Goal: Information Seeking & Learning: Learn about a topic

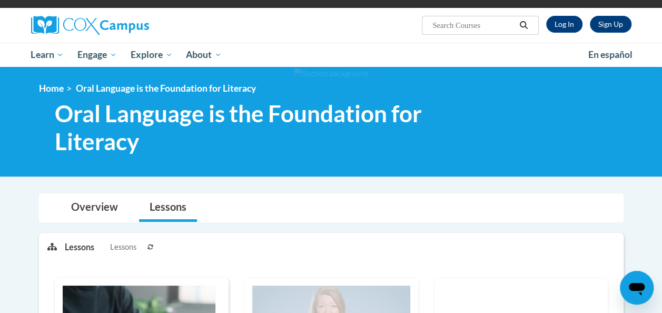
scroll to position [70, 0]
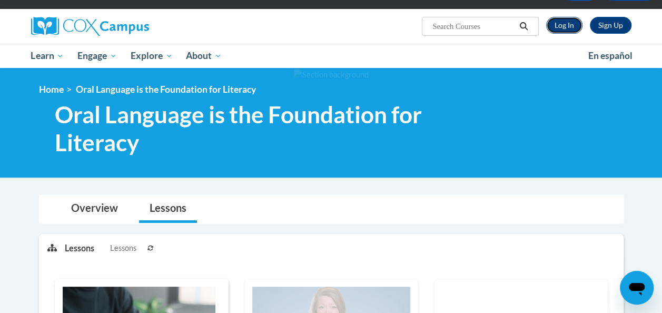
click at [562, 24] on link "Log In" at bounding box center [564, 25] width 36 height 17
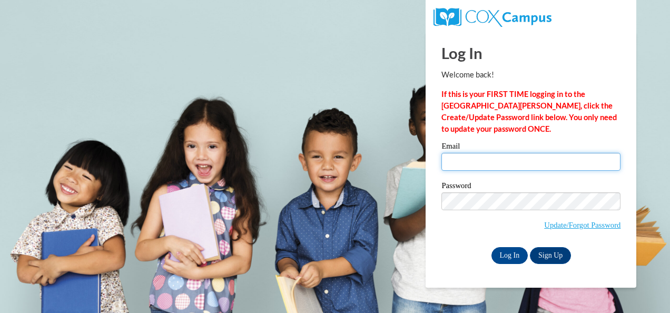
click at [499, 164] on input "Email" at bounding box center [530, 162] width 179 height 18
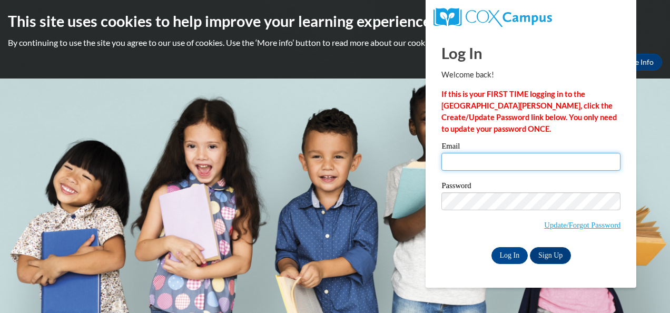
type input "rosemay1111@bellsouth.net"
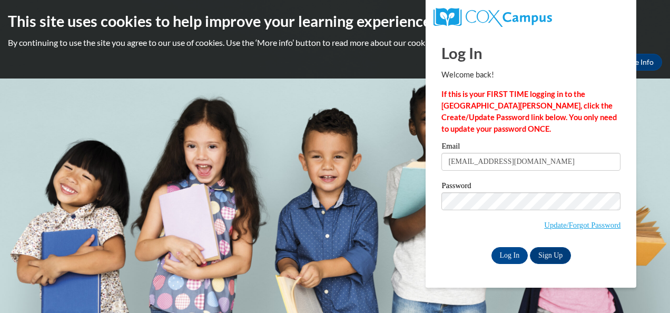
click at [499, 220] on span "Update/Forgot Password" at bounding box center [530, 214] width 179 height 44
click at [507, 254] on input "Log In" at bounding box center [509, 255] width 37 height 17
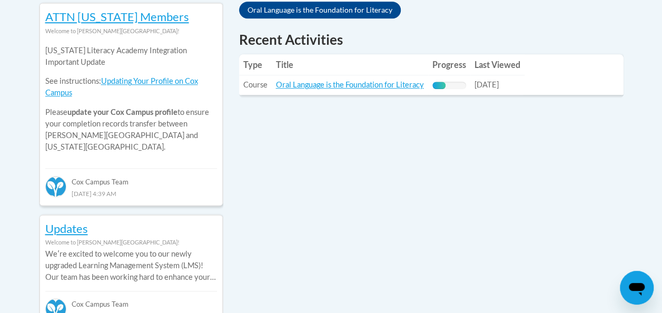
scroll to position [455, 0]
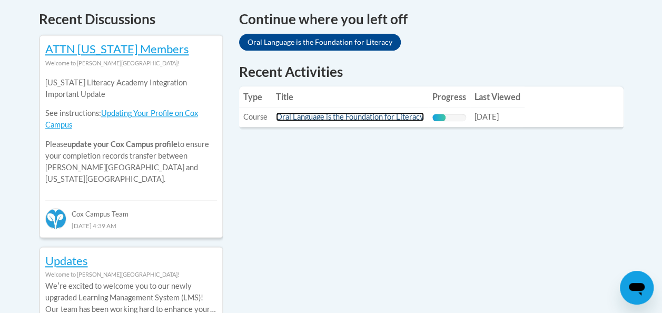
click at [367, 116] on link "Oral Language is the Foundation for Literacy" at bounding box center [350, 116] width 148 height 9
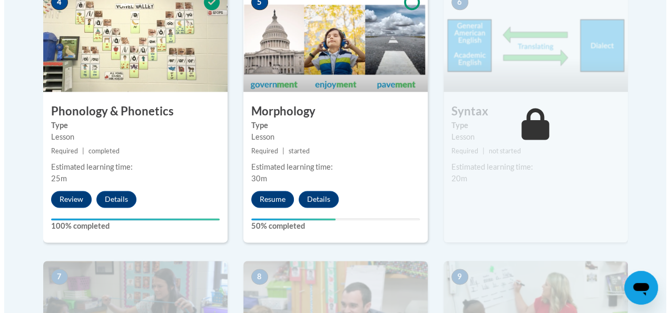
scroll to position [703, 0]
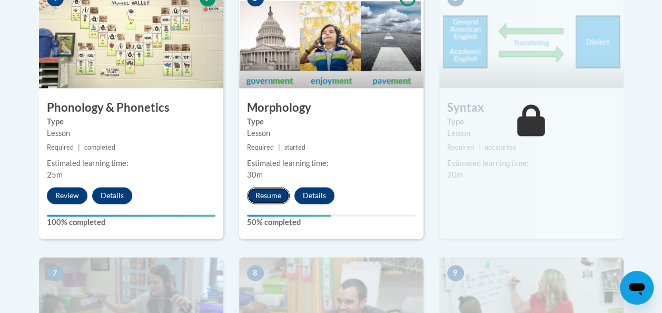
click at [273, 194] on button "Resume" at bounding box center [268, 195] width 43 height 17
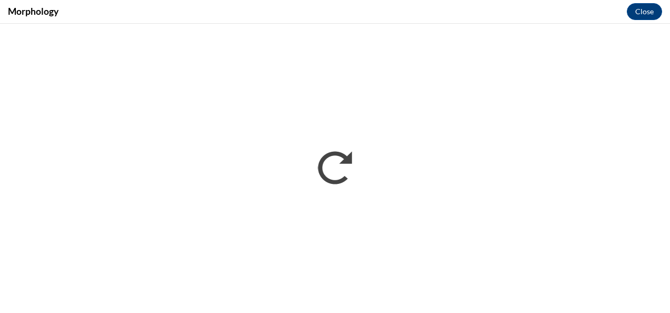
scroll to position [0, 0]
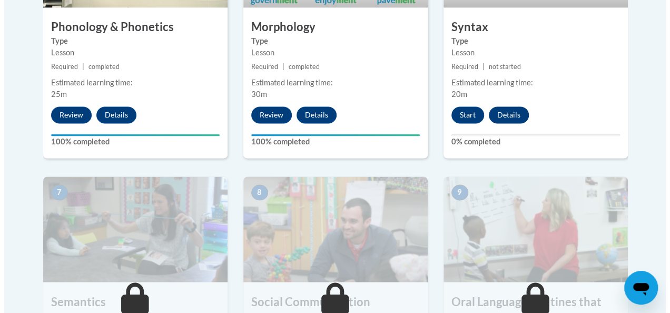
scroll to position [783, 0]
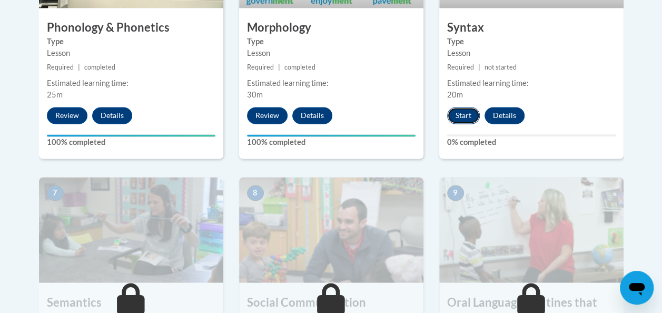
click at [460, 116] on button "Start" at bounding box center [463, 115] width 33 height 17
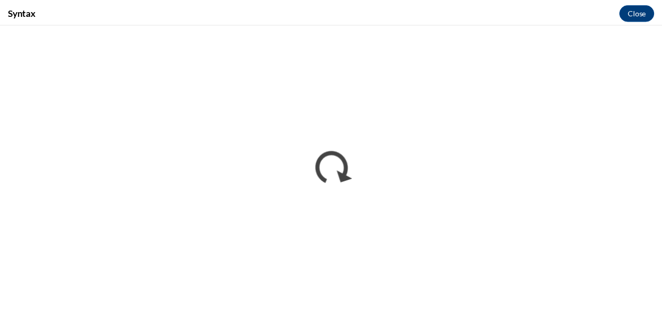
scroll to position [0, 0]
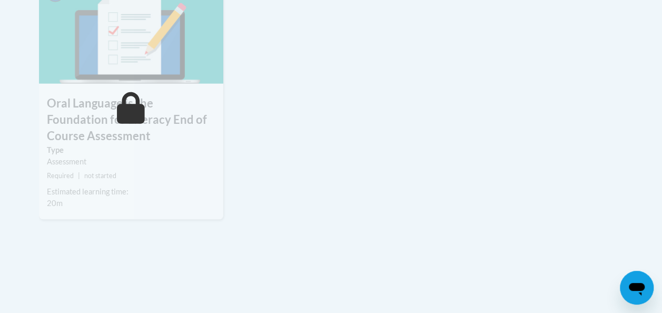
scroll to position [1273, 0]
